Goal: Information Seeking & Learning: Learn about a topic

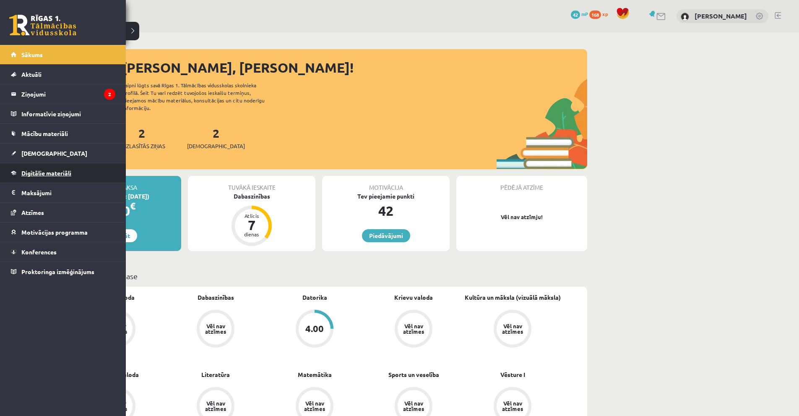
click at [32, 173] on span "Digitālie materiāli" at bounding box center [46, 173] width 50 height 8
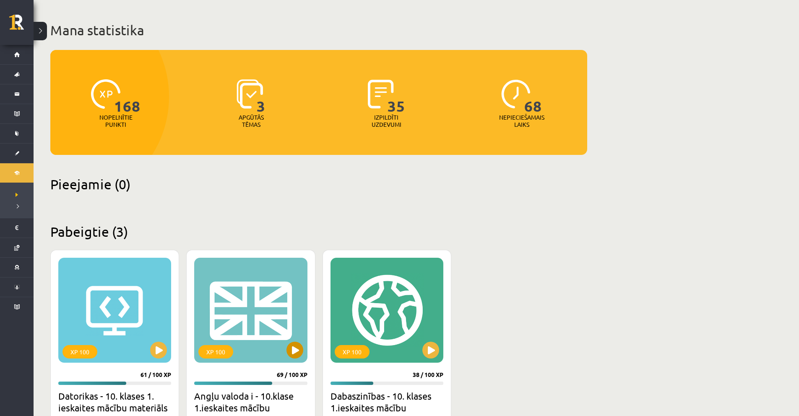
scroll to position [158, 0]
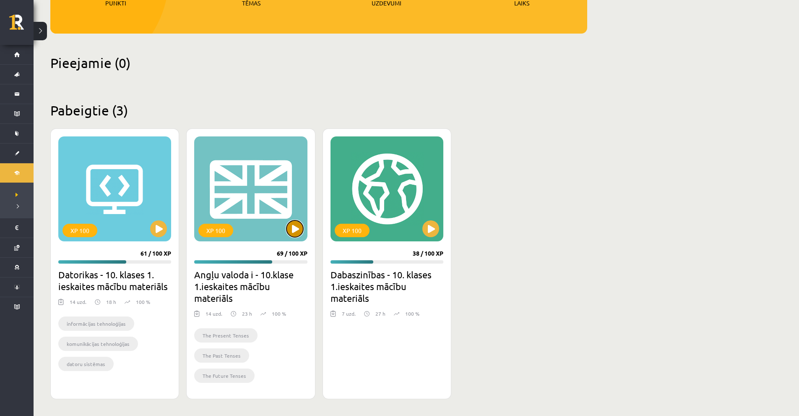
click at [290, 227] on button at bounding box center [295, 228] width 17 height 17
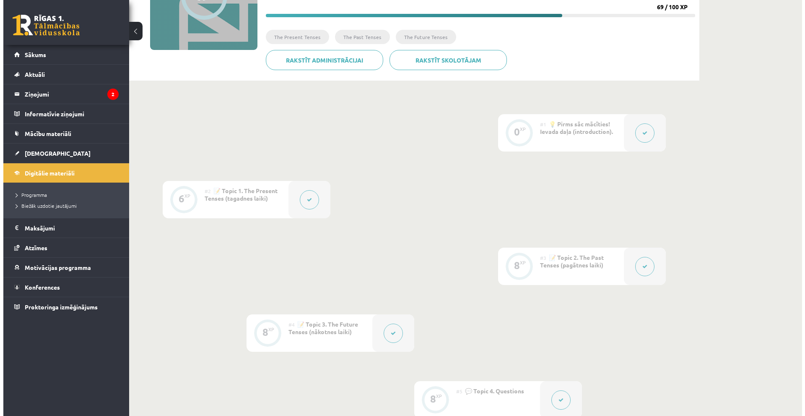
scroll to position [126, 0]
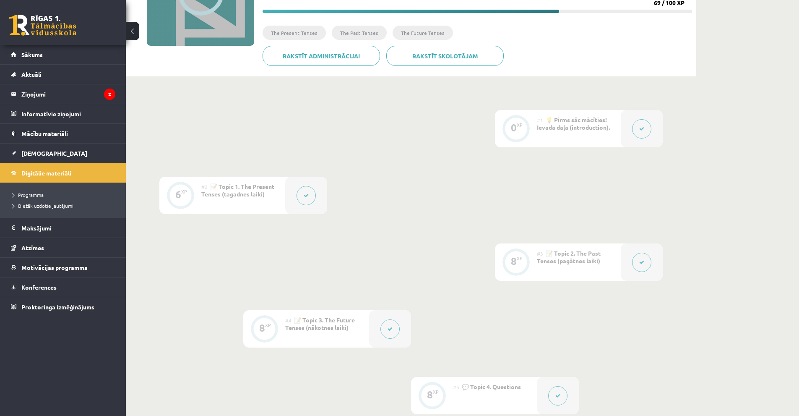
click at [308, 192] on button at bounding box center [306, 195] width 19 height 19
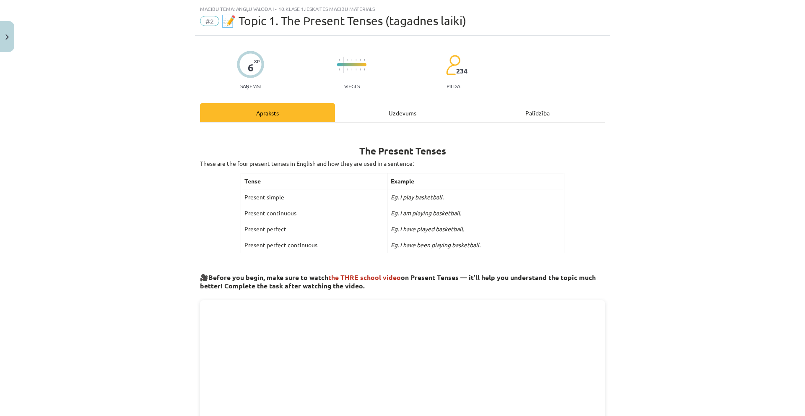
scroll to position [84, 0]
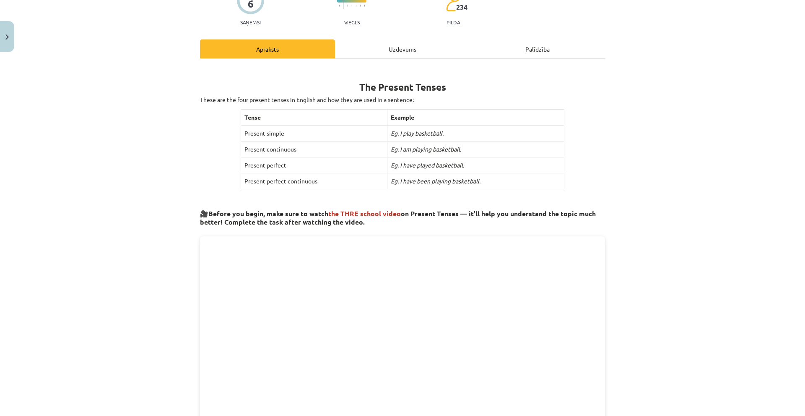
click at [413, 86] on b "The Present Tenses" at bounding box center [403, 87] width 87 height 12
copy div "The Present Tenses"
click at [338, 96] on p "These are the four present tenses in English and how they are used in a sentenc…" at bounding box center [402, 99] width 405 height 9
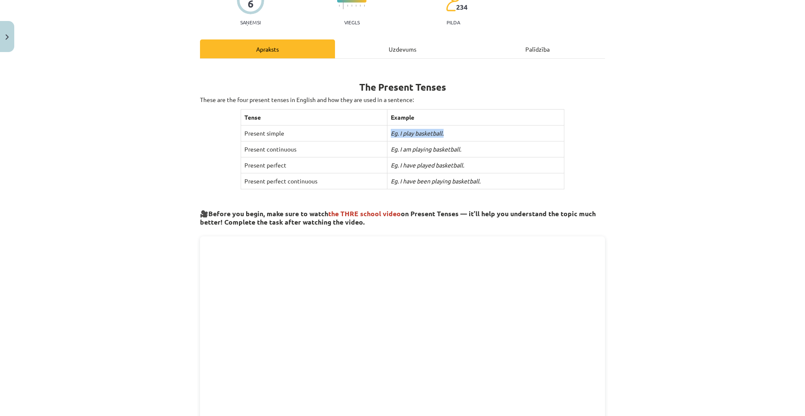
drag, startPoint x: 386, startPoint y: 133, endPoint x: 440, endPoint y: 137, distance: 53.8
click at [448, 136] on td "Eg. I play basketball." at bounding box center [475, 133] width 177 height 16
click at [274, 143] on td "Present continuous" at bounding box center [314, 149] width 146 height 16
drag, startPoint x: 293, startPoint y: 154, endPoint x: 310, endPoint y: 154, distance: 17.6
click at [310, 154] on div "The Present Tenses These are the four present tenses in English and how they ar…" at bounding box center [402, 349] width 405 height 566
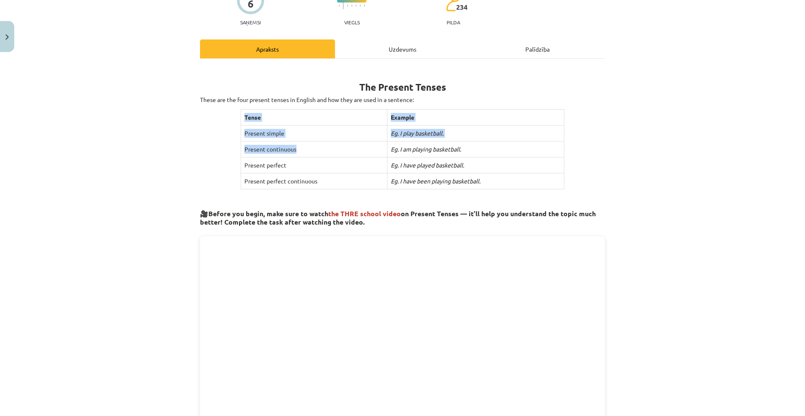
drag, startPoint x: 322, startPoint y: 149, endPoint x: 337, endPoint y: 150, distance: 15.2
click at [322, 149] on td "Present continuous" at bounding box center [314, 149] width 146 height 16
click at [387, 153] on td "Eg. I am playing basketball." at bounding box center [475, 149] width 177 height 16
drag, startPoint x: 405, startPoint y: 153, endPoint x: 425, endPoint y: 153, distance: 20.1
click at [421, 153] on td "Eg. I am playing basketball." at bounding box center [475, 149] width 177 height 16
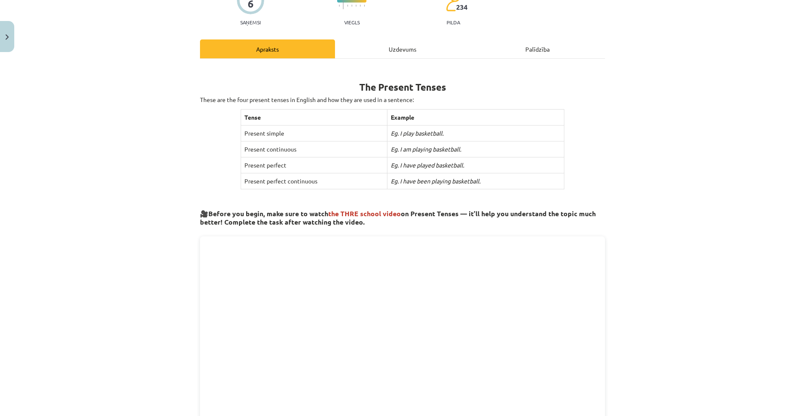
click at [435, 152] on td "Eg. I am playing basketball." at bounding box center [475, 149] width 177 height 16
click at [450, 151] on icon "Eg. I am playing basketball." at bounding box center [426, 149] width 70 height 8
drag, startPoint x: 428, startPoint y: 149, endPoint x: 420, endPoint y: 149, distance: 8.0
click at [420, 149] on icon "Eg. I am playing basketball." at bounding box center [426, 149] width 70 height 8
drag, startPoint x: 399, startPoint y: 149, endPoint x: 409, endPoint y: 149, distance: 10.1
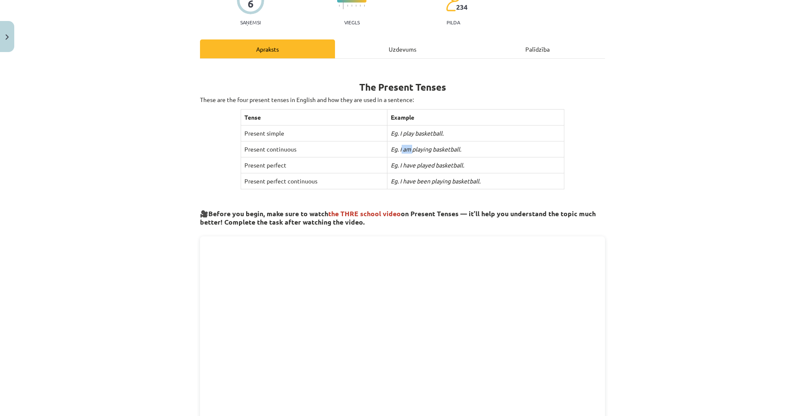
click at [409, 149] on icon "Eg. I am playing basketball." at bounding box center [426, 149] width 70 height 8
click at [409, 156] on td "Eg. I am playing basketball." at bounding box center [475, 149] width 177 height 16
drag, startPoint x: 262, startPoint y: 167, endPoint x: 283, endPoint y: 168, distance: 21.4
click at [270, 168] on td "Present perfect" at bounding box center [314, 165] width 146 height 16
click at [294, 168] on td "Present perfect" at bounding box center [314, 165] width 146 height 16
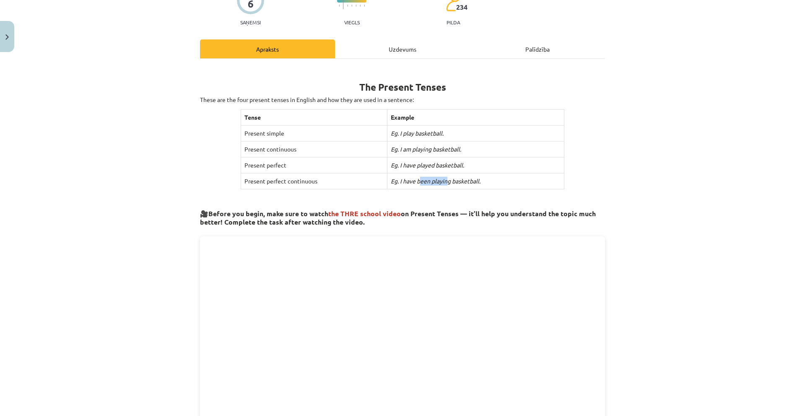
drag, startPoint x: 416, startPoint y: 182, endPoint x: 442, endPoint y: 182, distance: 26.4
click at [442, 182] on icon "Eg. I have been playing basketball." at bounding box center [436, 181] width 90 height 8
click at [448, 182] on icon "Eg. I have been playing basketball." at bounding box center [436, 181] width 90 height 8
click at [450, 182] on icon "Eg. I have been playing basketball." at bounding box center [436, 181] width 90 height 8
drag, startPoint x: 448, startPoint y: 182, endPoint x: 478, endPoint y: 181, distance: 30.2
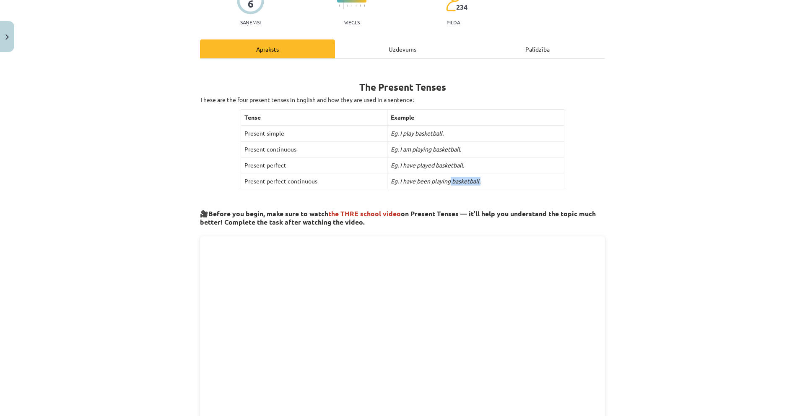
click at [478, 181] on td "Eg. I have been playing basketball." at bounding box center [475, 181] width 177 height 16
click at [482, 181] on td "Eg. I have been playing basketball." at bounding box center [475, 181] width 177 height 16
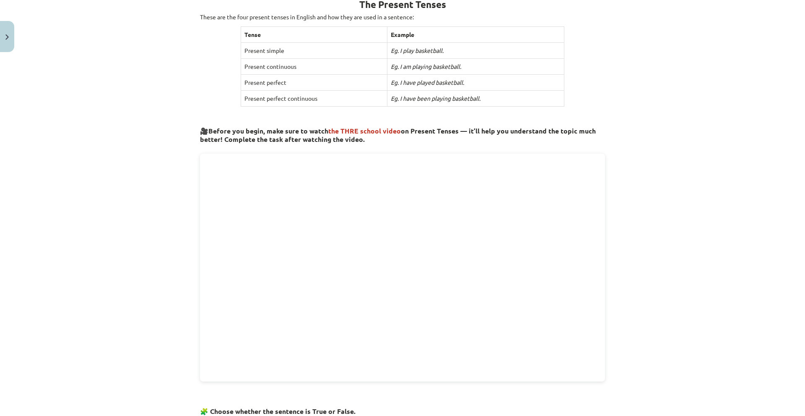
scroll to position [0, 0]
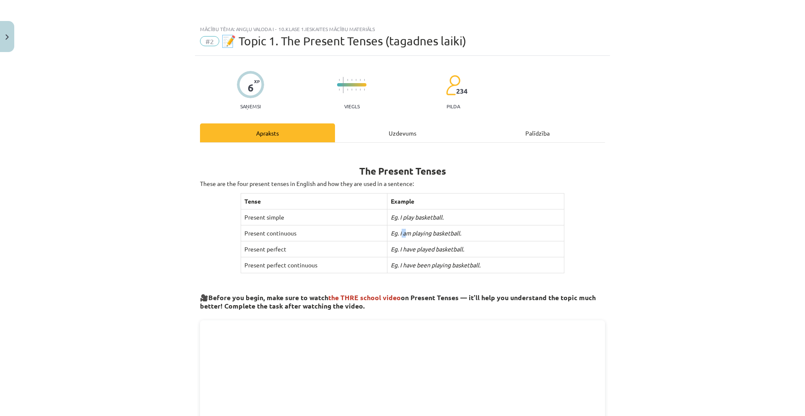
drag, startPoint x: 398, startPoint y: 237, endPoint x: 404, endPoint y: 238, distance: 5.9
click at [404, 238] on td "Eg. I am playing basketball." at bounding box center [475, 233] width 177 height 16
click at [411, 238] on td "Eg. I am playing basketball." at bounding box center [475, 233] width 177 height 16
click at [6, 38] on img "Close" at bounding box center [6, 36] width 3 height 5
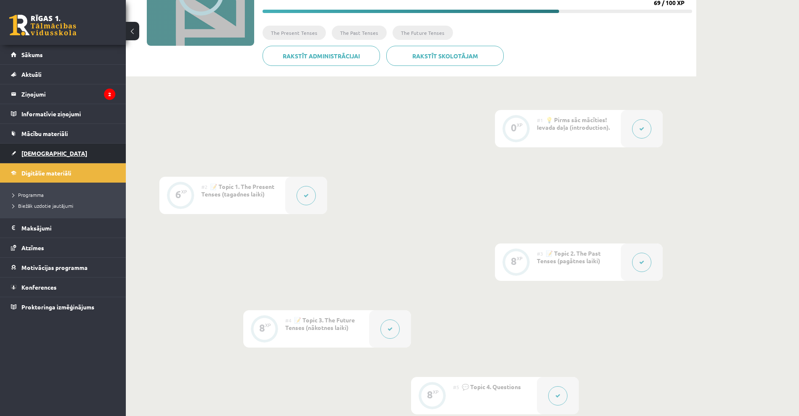
click at [42, 151] on span "[DEMOGRAPHIC_DATA]" at bounding box center [54, 153] width 66 height 8
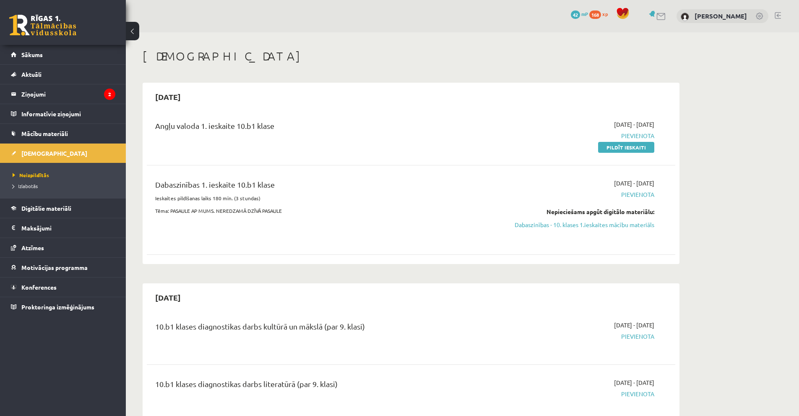
click at [69, 28] on link at bounding box center [42, 25] width 67 height 21
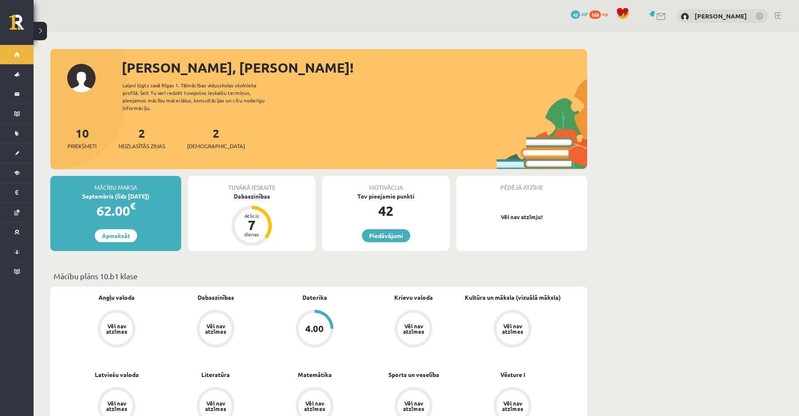
drag, startPoint x: 321, startPoint y: 86, endPoint x: 346, endPoint y: 83, distance: 25.3
click at [328, 83] on div "Sveiks, Stepans! Laipni lūgts savā Rīgas 1. Tālmācības vidusskolas skolnieka pr…" at bounding box center [318, 113] width 537 height 112
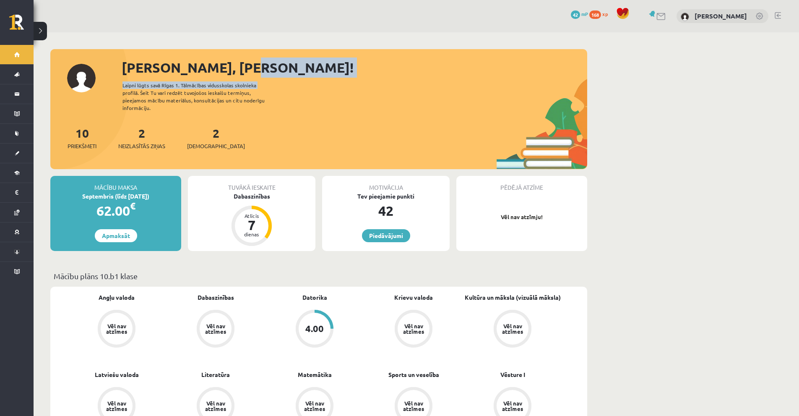
drag, startPoint x: 486, startPoint y: 75, endPoint x: 511, endPoint y: 84, distance: 26.7
click at [511, 84] on div "Sveiks, Stepans! Laipni lūgts savā Rīgas 1. Tālmācības vidusskolas skolnieka pr…" at bounding box center [318, 113] width 537 height 112
click at [508, 88] on div "Sveiks, Stepans! Laipni lūgts savā Rīgas 1. Tālmācības vidusskolas skolnieka pr…" at bounding box center [318, 113] width 537 height 112
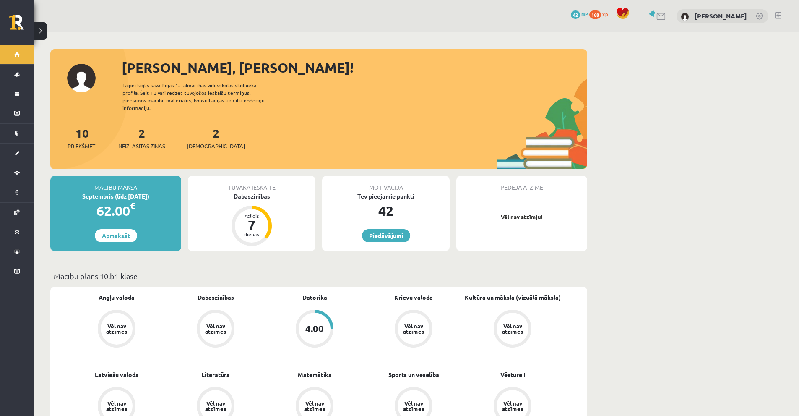
drag, startPoint x: 550, startPoint y: 128, endPoint x: 562, endPoint y: 132, distance: 13.4
click at [562, 132] on div "10 Priekšmeti 2 Neizlasītās ziņas 2 Ieskaites" at bounding box center [318, 146] width 537 height 45
drag, startPoint x: 562, startPoint y: 134, endPoint x: 547, endPoint y: 137, distance: 15.0
click at [547, 137] on div "10 Priekšmeti 2 Neizlasītās ziņas 2 Ieskaites" at bounding box center [318, 146] width 537 height 45
drag, startPoint x: 654, startPoint y: 80, endPoint x: 683, endPoint y: 107, distance: 40.4
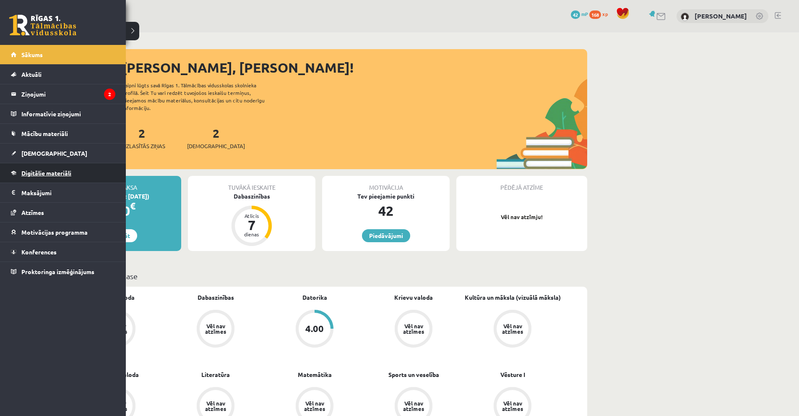
click at [39, 170] on span "Digitālie materiāli" at bounding box center [46, 173] width 50 height 8
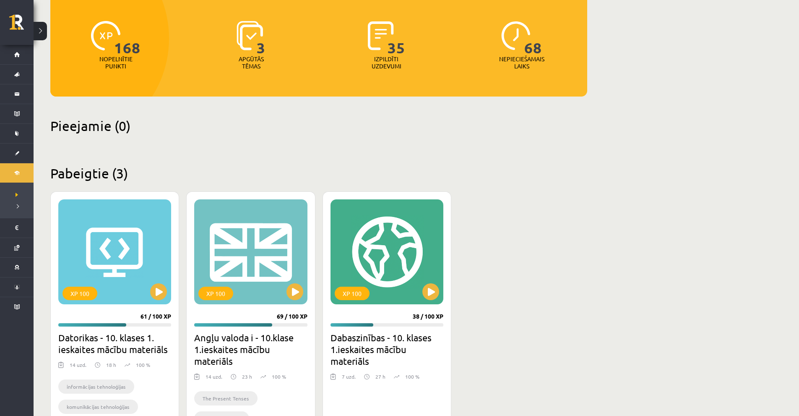
scroll to position [158, 0]
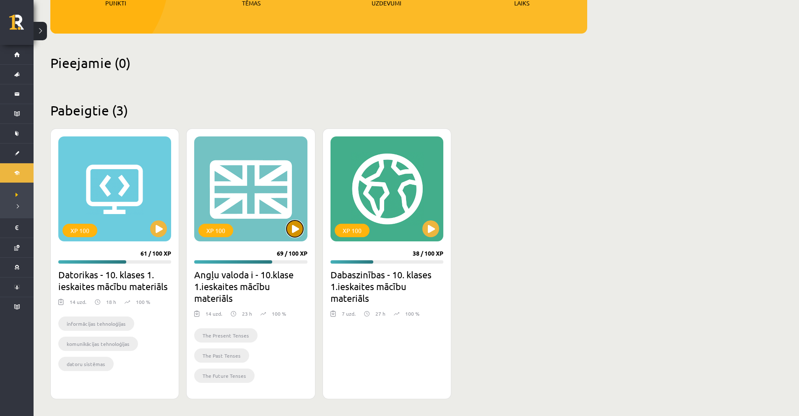
click at [292, 225] on button at bounding box center [295, 228] width 17 height 17
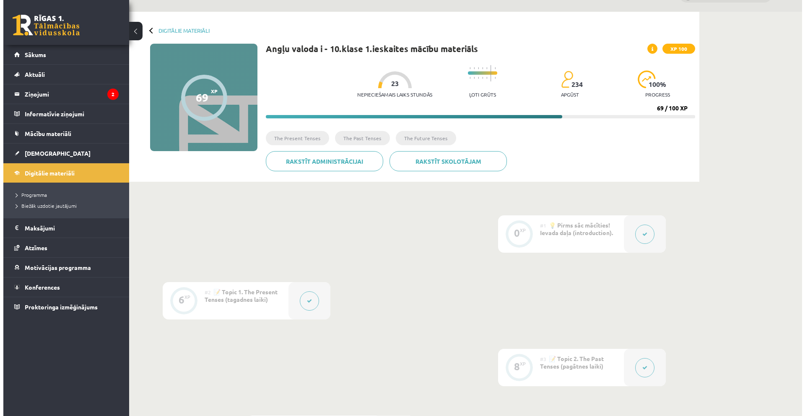
scroll to position [42, 0]
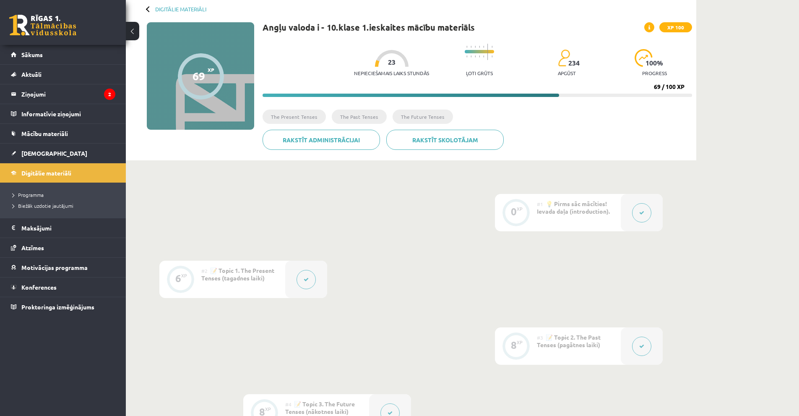
click at [306, 270] on button at bounding box center [306, 279] width 19 height 19
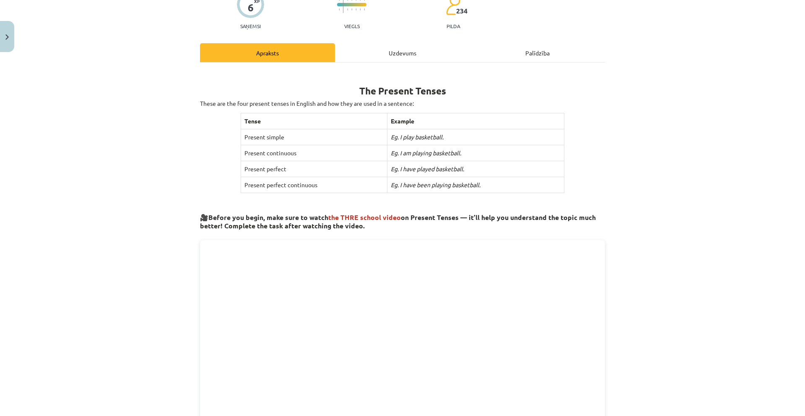
scroll to position [84, 0]
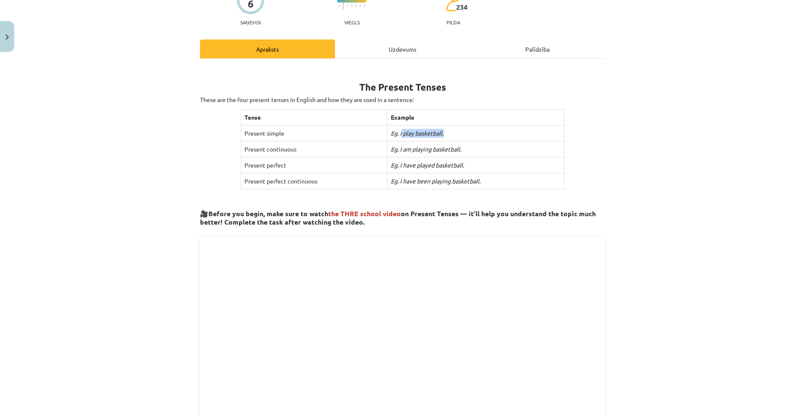
drag, startPoint x: 399, startPoint y: 133, endPoint x: 456, endPoint y: 132, distance: 57.5
click at [456, 132] on td "Eg. I play basketball." at bounding box center [475, 133] width 177 height 16
drag, startPoint x: 406, startPoint y: 149, endPoint x: 469, endPoint y: 148, distance: 63.8
click at [469, 148] on td "Eg. I am playing basketball." at bounding box center [475, 149] width 177 height 16
click at [470, 148] on td "Eg. I am playing basketball." at bounding box center [475, 149] width 177 height 16
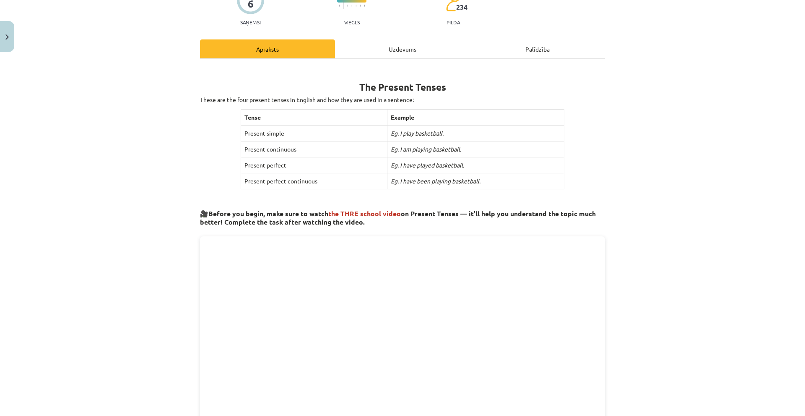
click at [325, 151] on td "Present continuous" at bounding box center [314, 149] width 146 height 16
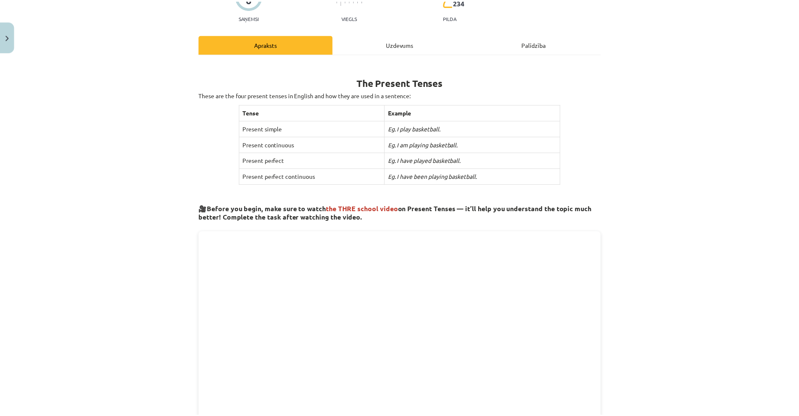
scroll to position [0, 0]
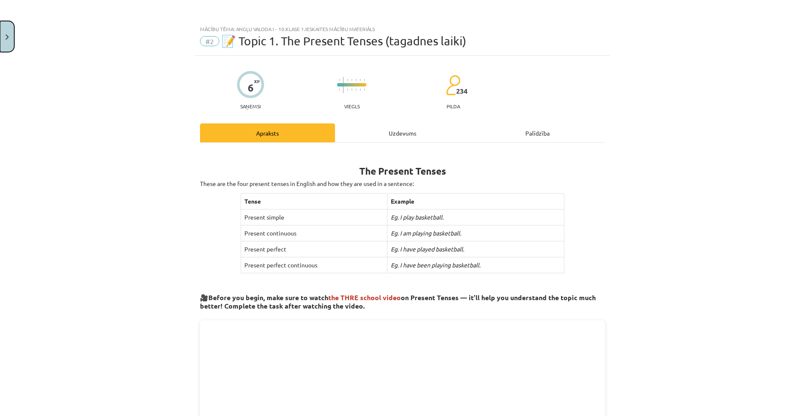
click at [8, 39] on img "Close" at bounding box center [6, 36] width 3 height 5
click at [30, 30] on div "Mācību tēma: Angļu valoda i - 10.[PERSON_NAME] 1.ieskaites mācību materiāls #2 …" at bounding box center [402, 208] width 805 height 416
